Goal: Find contact information: Find contact information

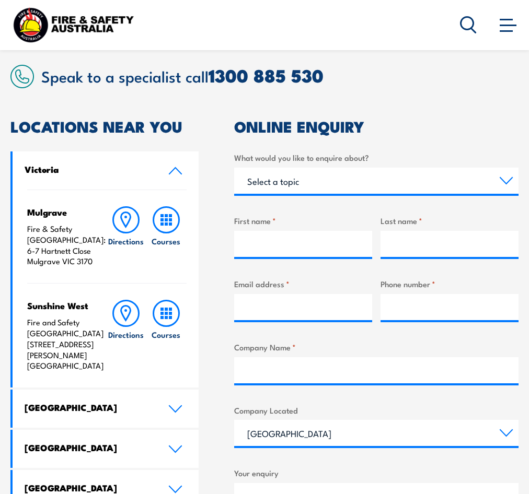
scroll to position [176, 0]
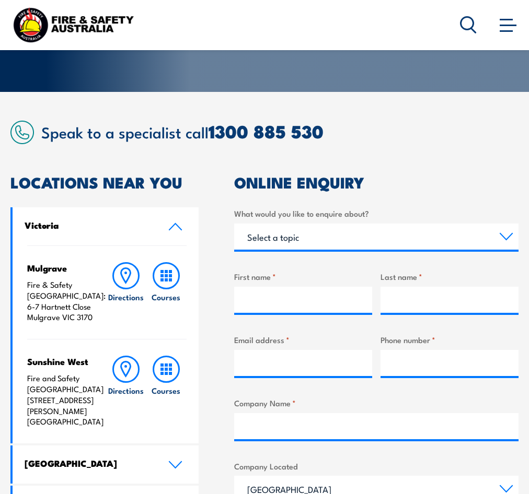
click at [512, 21] on span at bounding box center [508, 24] width 17 height 11
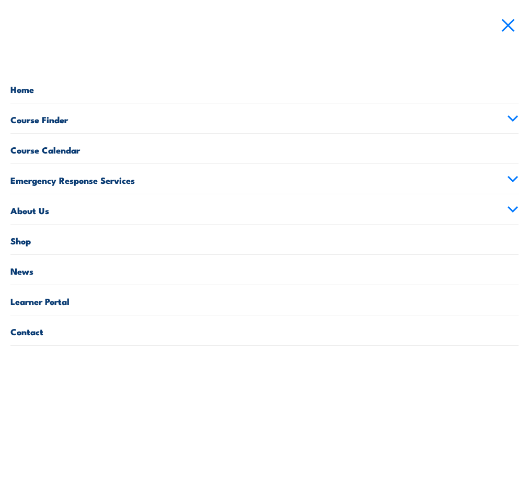
click at [47, 216] on link "About Us" at bounding box center [264, 209] width 508 height 30
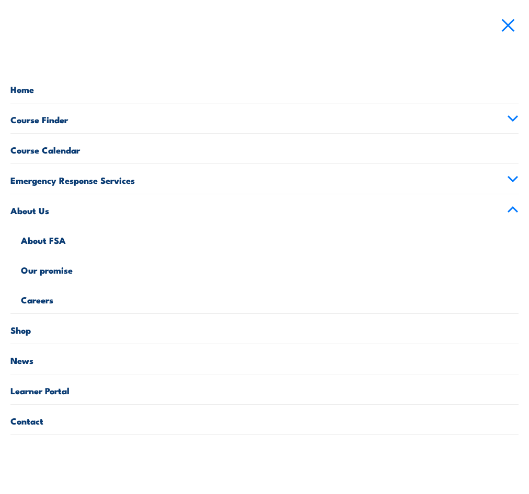
click at [52, 217] on link "About Us" at bounding box center [264, 209] width 508 height 30
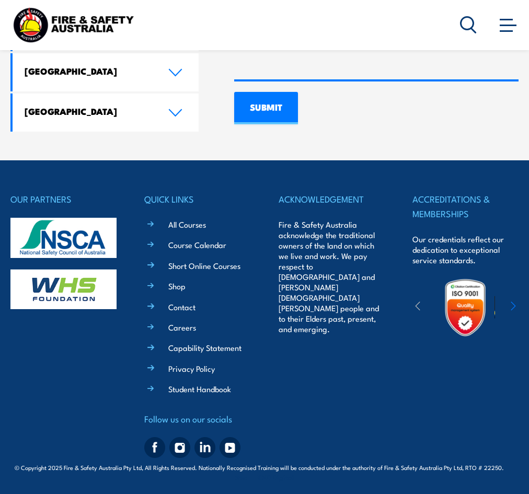
scroll to position [769, 0]
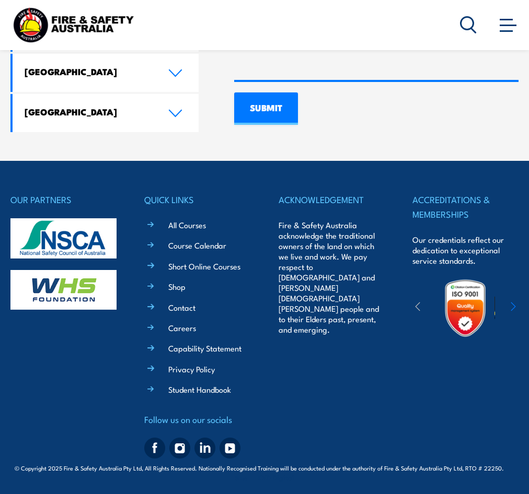
click at [187, 307] on link "Contact" at bounding box center [181, 307] width 27 height 11
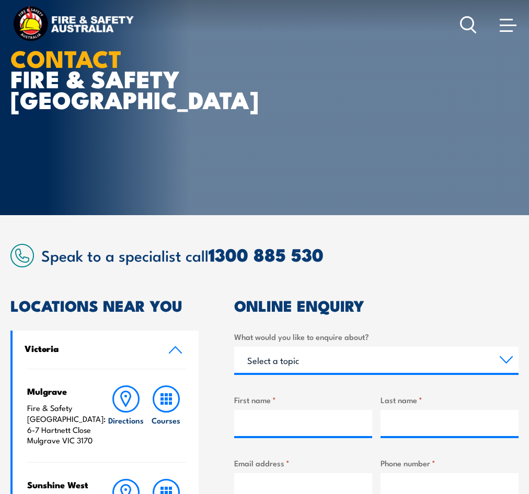
scroll to position [109, 0]
